Goal: Task Accomplishment & Management: Manage account settings

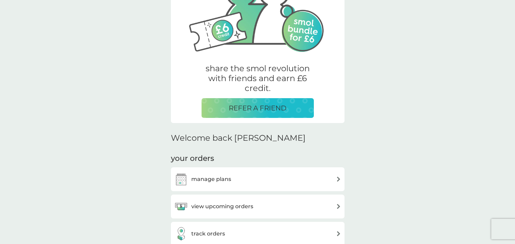
scroll to position [179, 0]
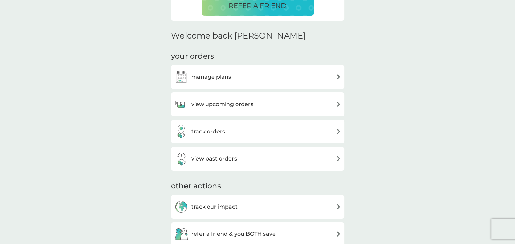
click at [217, 79] on h3 "manage plans" at bounding box center [211, 77] width 40 height 9
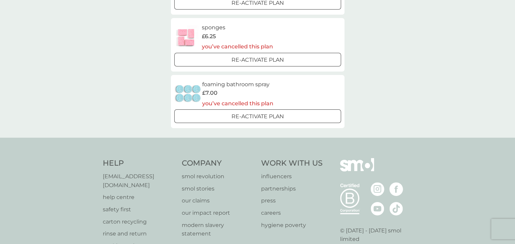
scroll to position [34, 0]
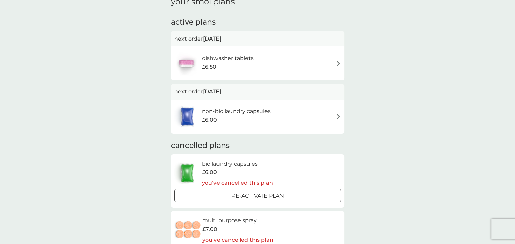
click at [220, 37] on span "[DATE]" at bounding box center [212, 38] width 18 height 13
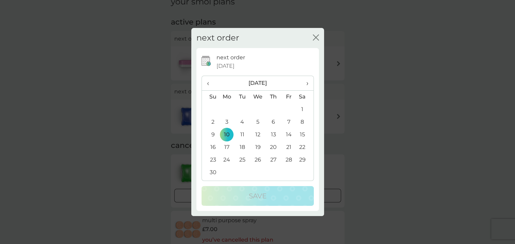
click at [242, 136] on td "11" at bounding box center [242, 134] width 15 height 13
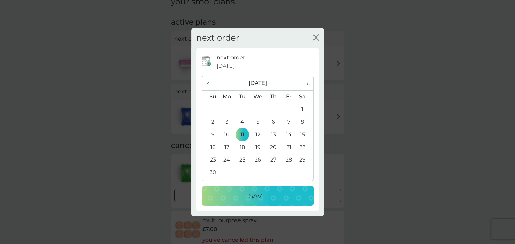
click at [261, 192] on p "Save" at bounding box center [258, 195] width 18 height 11
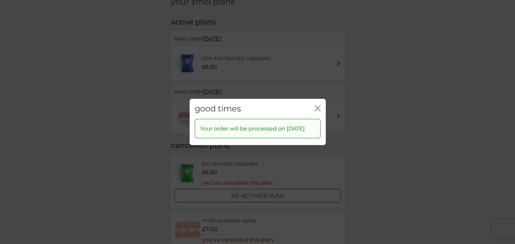
click at [321, 103] on div "good times close" at bounding box center [258, 109] width 136 height 20
click at [318, 106] on icon "close" at bounding box center [319, 108] width 3 height 5
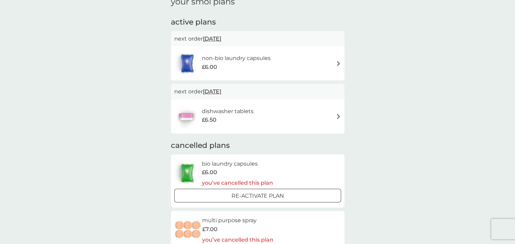
click at [215, 91] on span "[DATE]" at bounding box center [212, 91] width 18 height 13
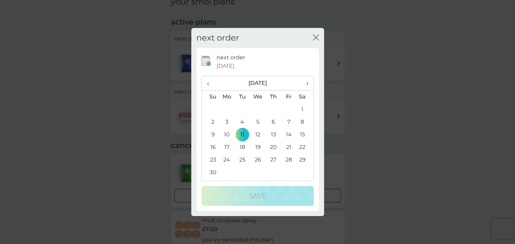
click at [316, 36] on icon "close" at bounding box center [316, 37] width 6 height 6
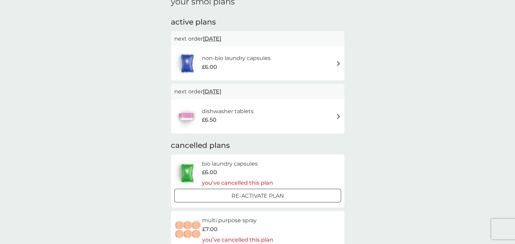
click at [220, 39] on span "[DATE]" at bounding box center [212, 38] width 18 height 13
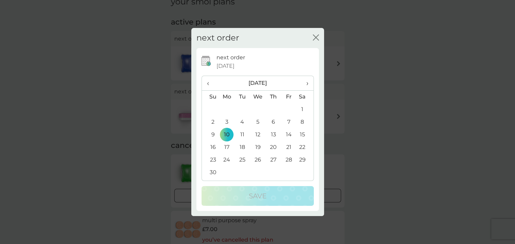
click at [239, 136] on td "11" at bounding box center [242, 134] width 15 height 13
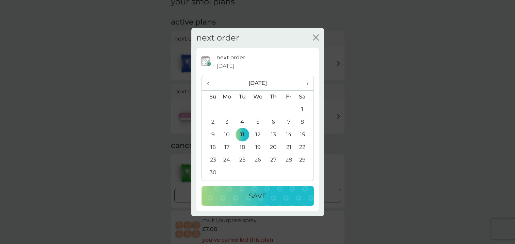
click at [280, 198] on div "Save" at bounding box center [257, 195] width 99 height 11
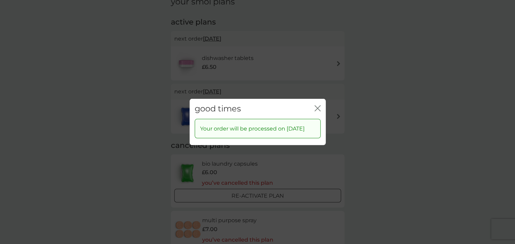
click at [319, 106] on icon "close" at bounding box center [318, 108] width 6 height 6
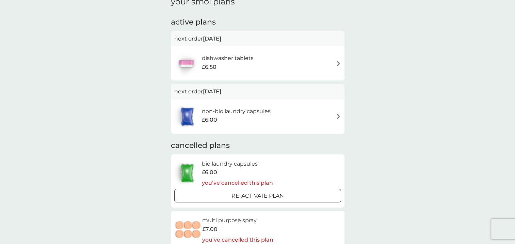
click at [375, 104] on div "your smol plans active plans next order [DATE] dishwasher tablets £6.50 next or…" at bounding box center [257, 215] width 515 height 457
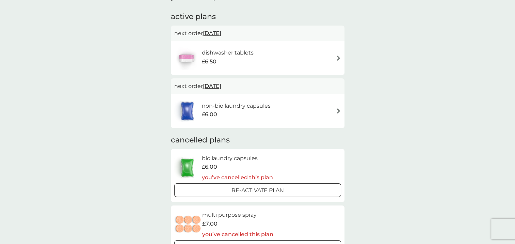
scroll to position [0, 0]
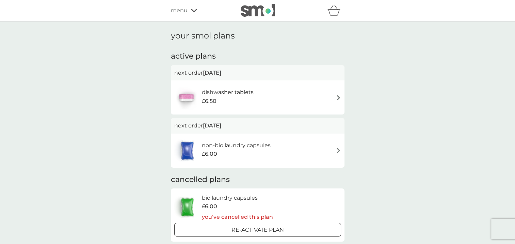
click at [183, 9] on span "menu" at bounding box center [179, 10] width 17 height 9
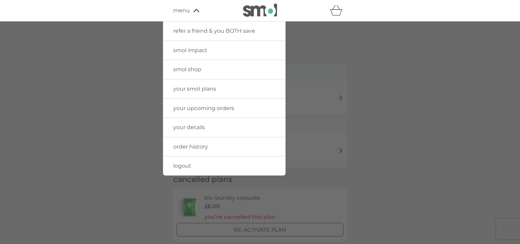
click at [194, 72] on span "smol shop" at bounding box center [187, 69] width 28 height 6
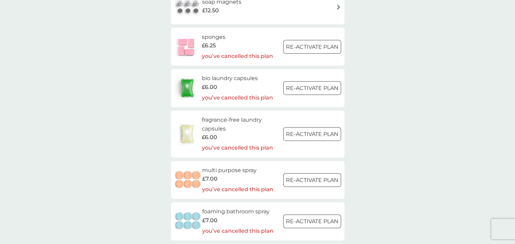
scroll to position [851, 0]
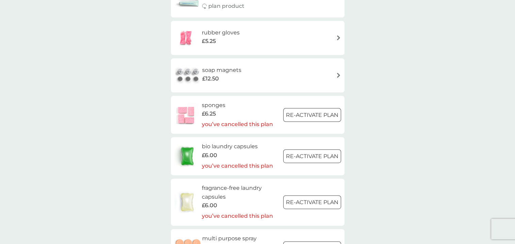
click at [228, 72] on h6 "soap magnets" at bounding box center [221, 70] width 39 height 9
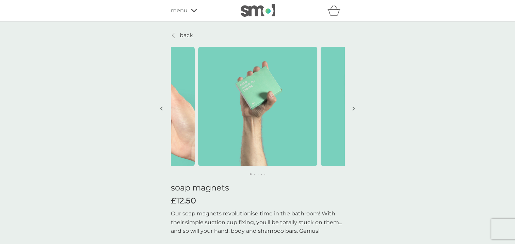
click at [352, 110] on img "button" at bounding box center [353, 108] width 3 height 5
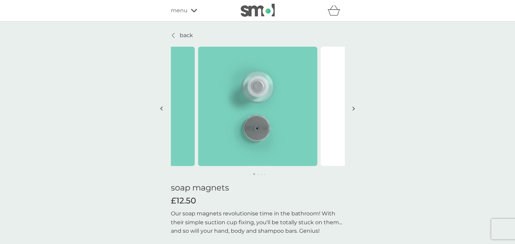
click at [352, 110] on img "button" at bounding box center [353, 108] width 3 height 5
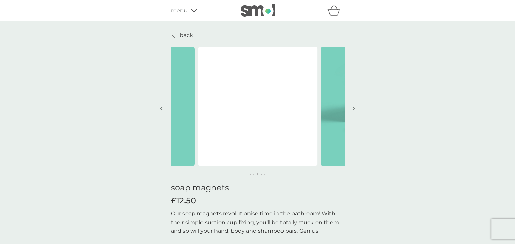
click at [352, 110] on img "button" at bounding box center [353, 108] width 3 height 5
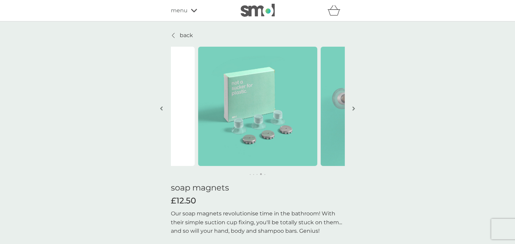
click at [352, 110] on img "button" at bounding box center [353, 108] width 3 height 5
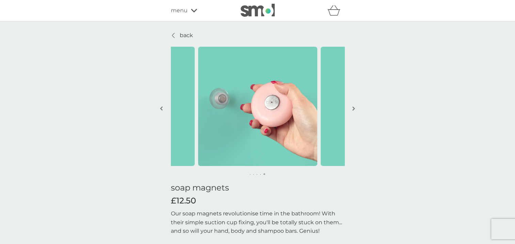
click at [352, 110] on img "button" at bounding box center [353, 108] width 3 height 5
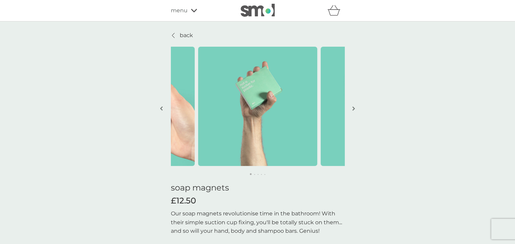
click at [352, 110] on img "button" at bounding box center [353, 108] width 3 height 5
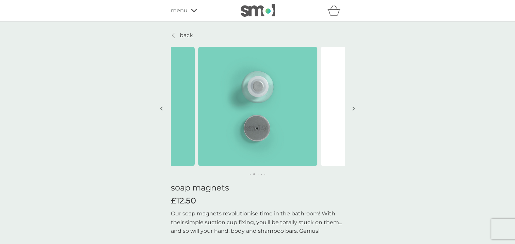
click at [352, 110] on img "button" at bounding box center [353, 108] width 3 height 5
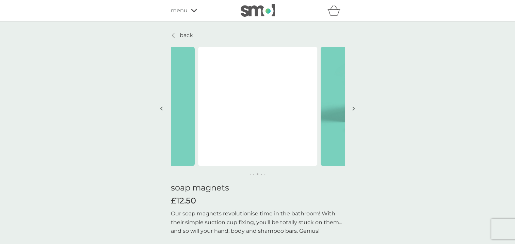
click at [352, 110] on img "button" at bounding box center [353, 108] width 3 height 5
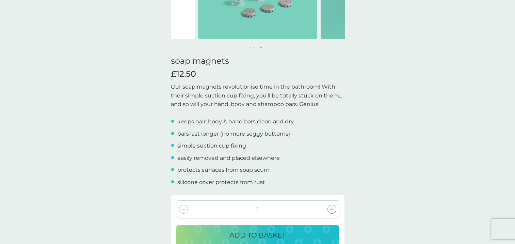
scroll to position [136, 0]
